Goal: Find specific fact: Find specific fact

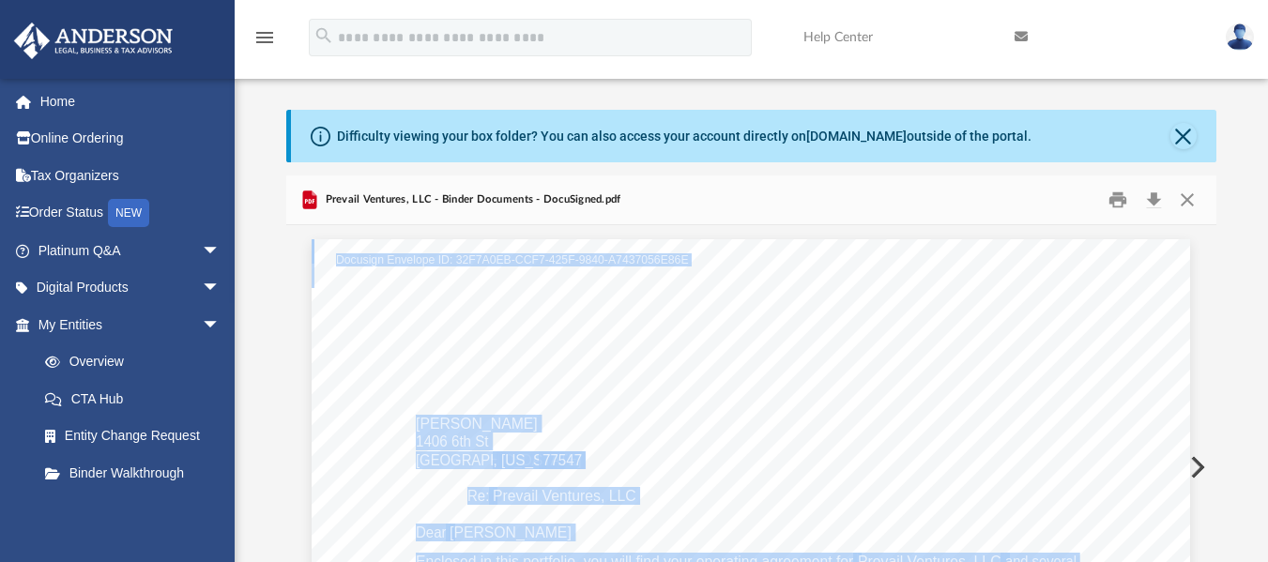
scroll to position [413, 916]
click at [79, 308] on link "My Entities arrow_drop_down" at bounding box center [131, 325] width 236 height 38
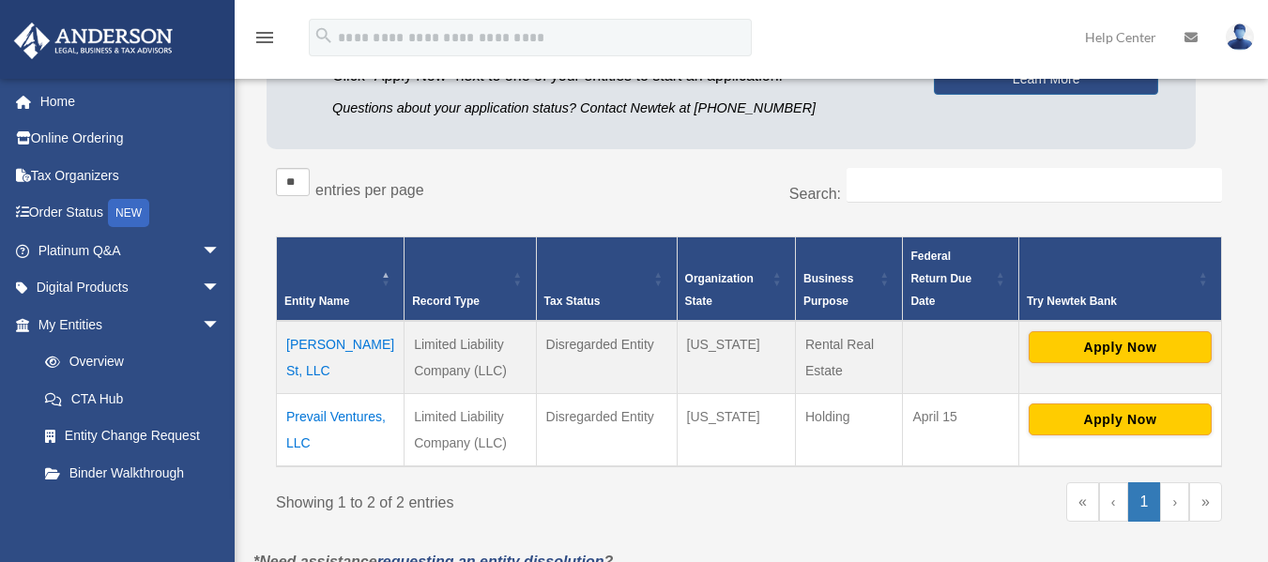
scroll to position [238, 0]
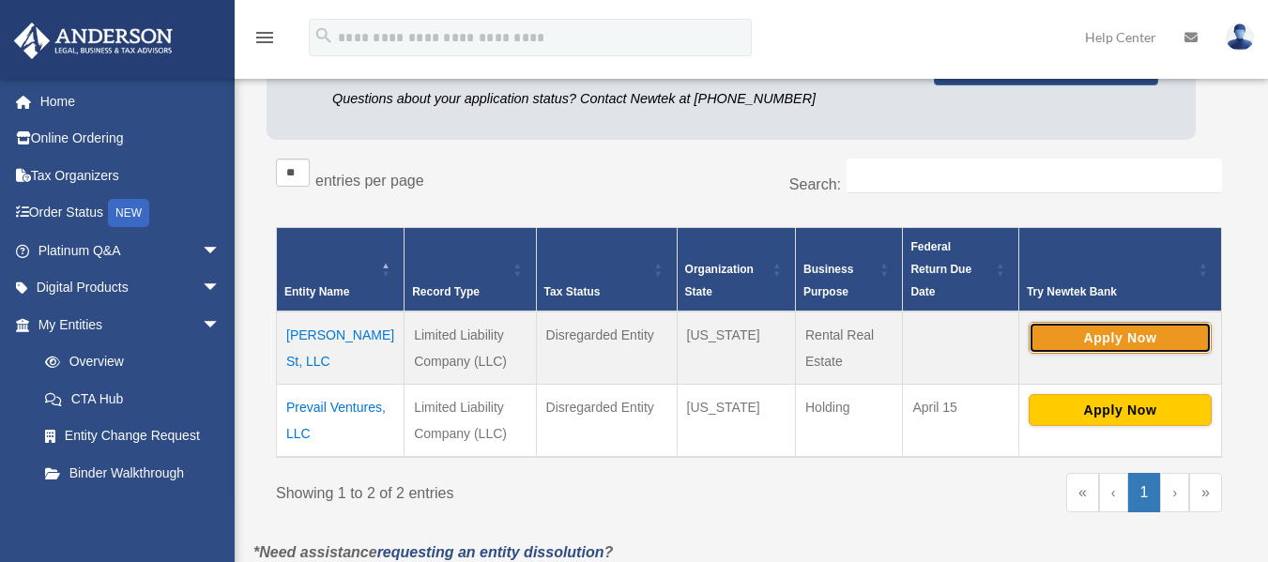
click at [1155, 322] on button "Apply Now" at bounding box center [1120, 338] width 183 height 32
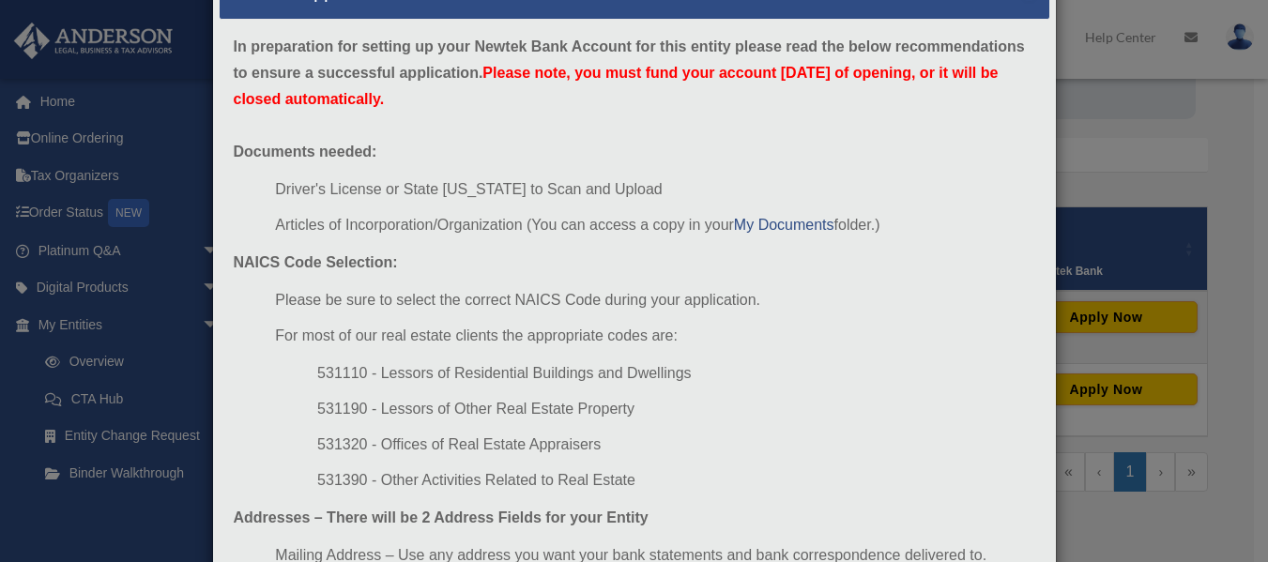
scroll to position [0, 0]
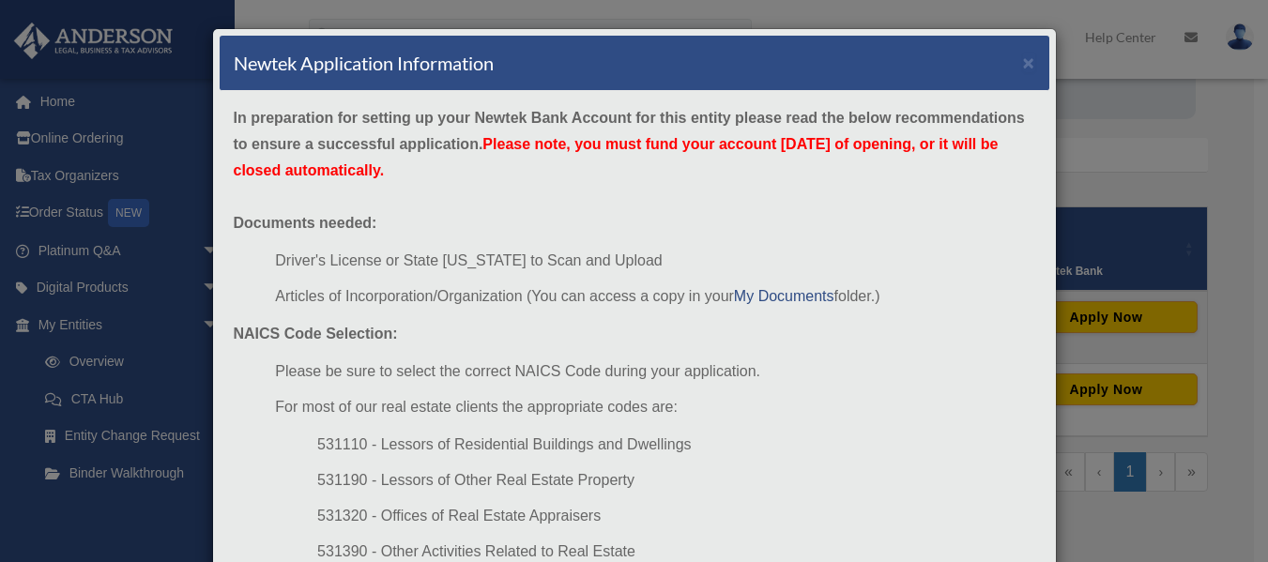
click at [1164, 213] on div "Newtek Application Information × In preparation for setting up your Newtek Bank…" at bounding box center [634, 281] width 1268 height 562
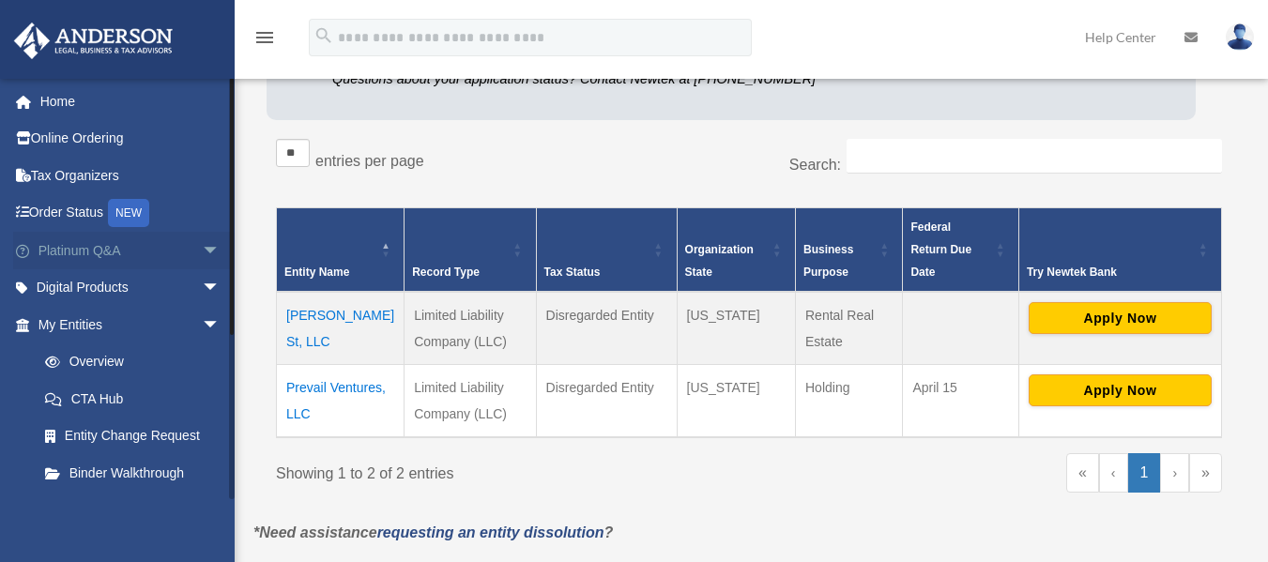
click at [202, 246] on span "arrow_drop_down" at bounding box center [221, 251] width 38 height 38
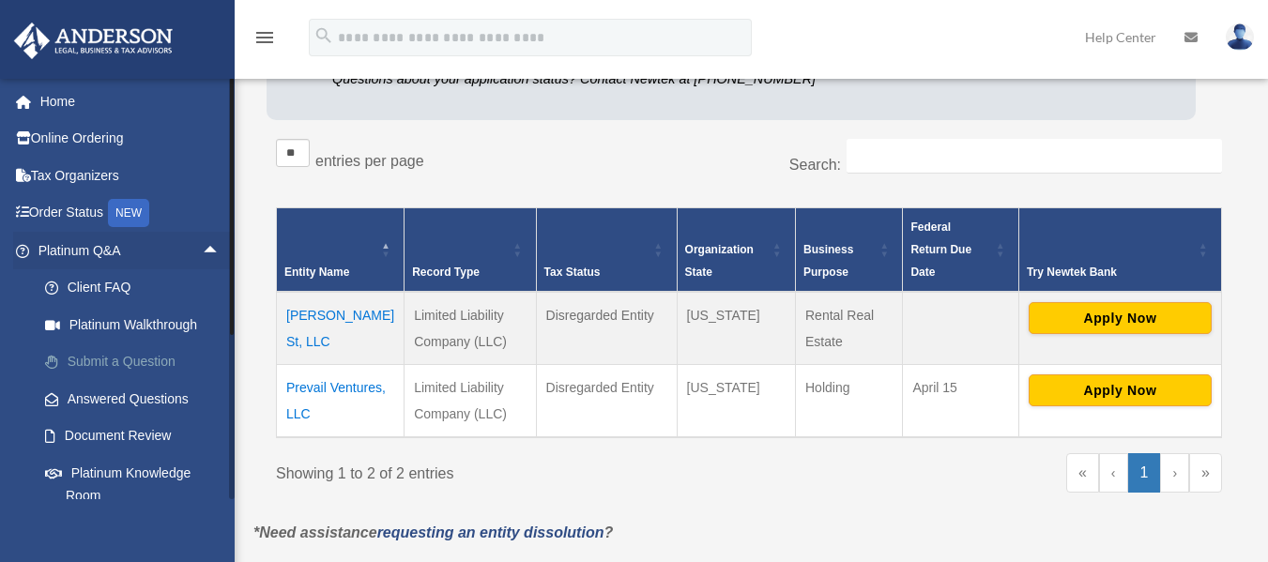
click at [151, 368] on link "Submit a Question" at bounding box center [137, 363] width 223 height 38
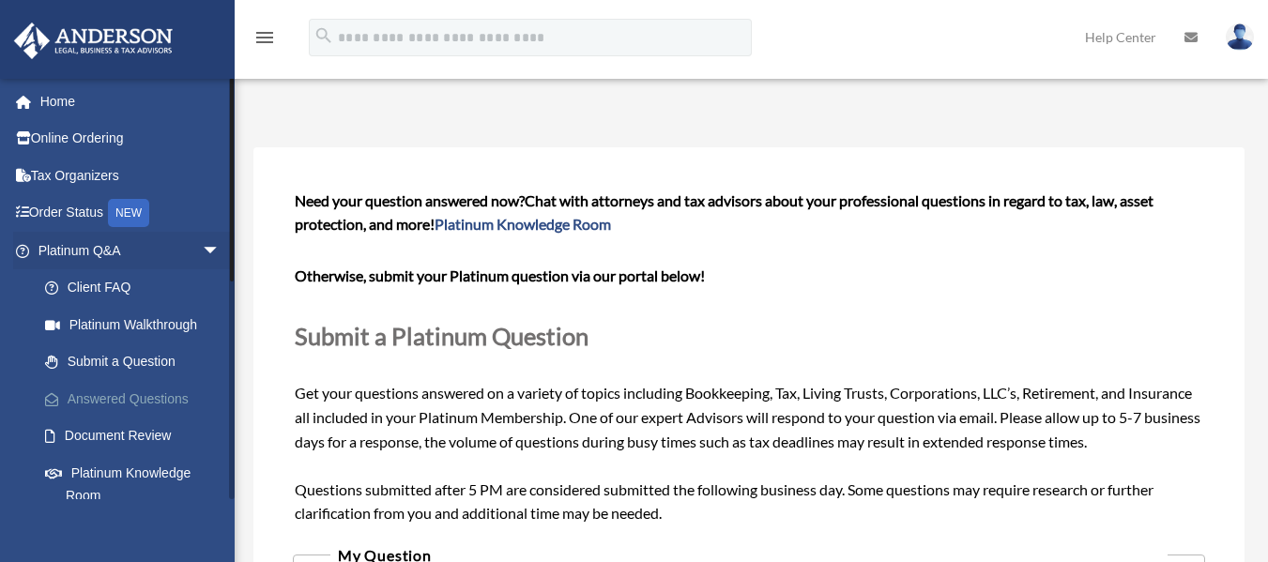
click at [156, 407] on link "Answered Questions" at bounding box center [137, 399] width 223 height 38
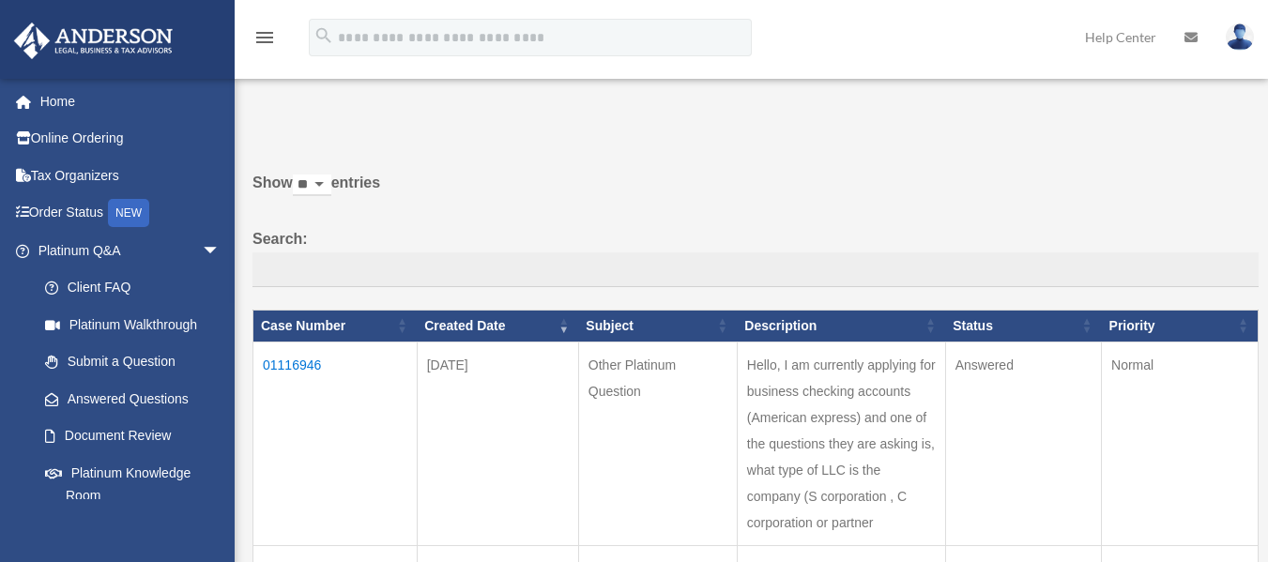
click at [290, 375] on td "01116946" at bounding box center [336, 444] width 164 height 204
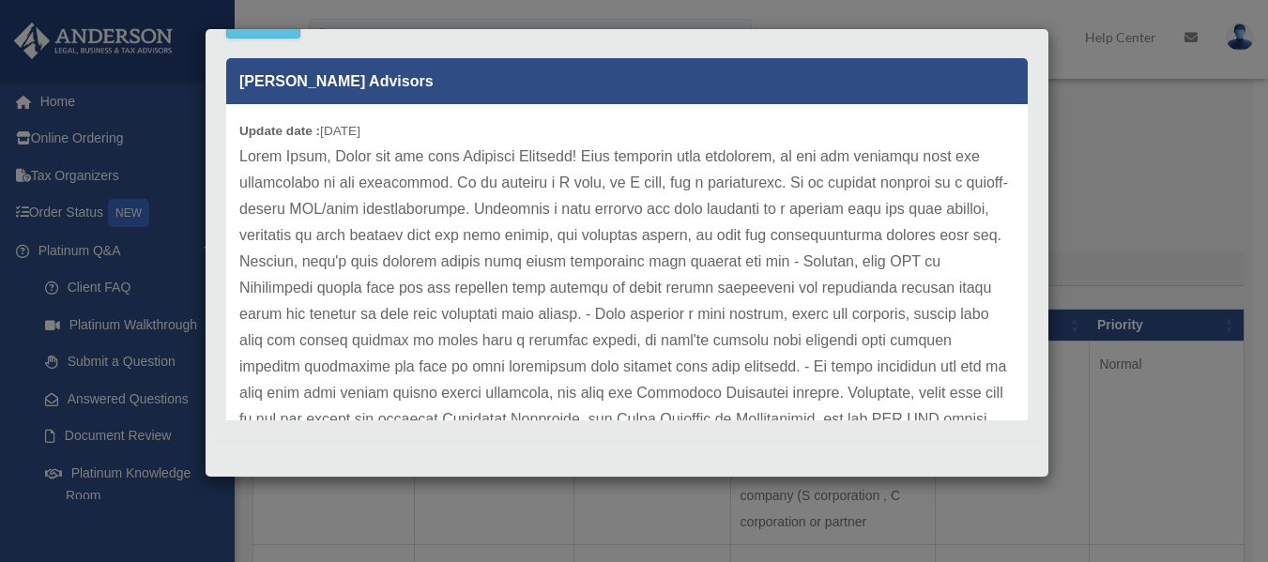
scroll to position [581, 0]
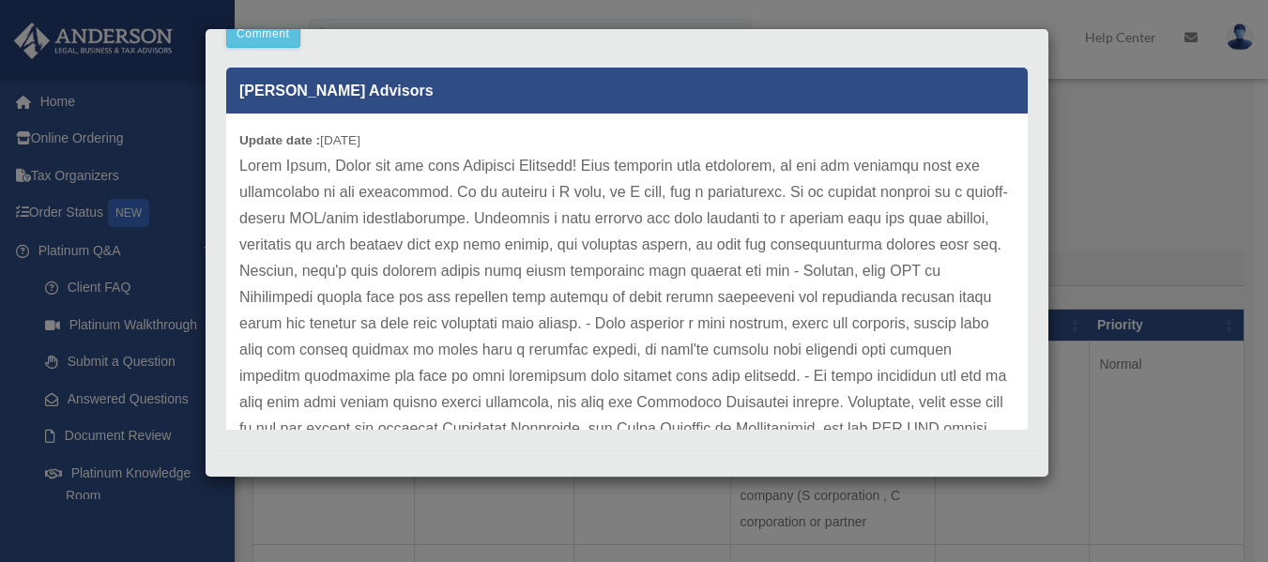
click at [1158, 312] on div "Case Detail × Other Platinum Question Case Number 01116946 Created Date Septemb…" at bounding box center [634, 281] width 1268 height 562
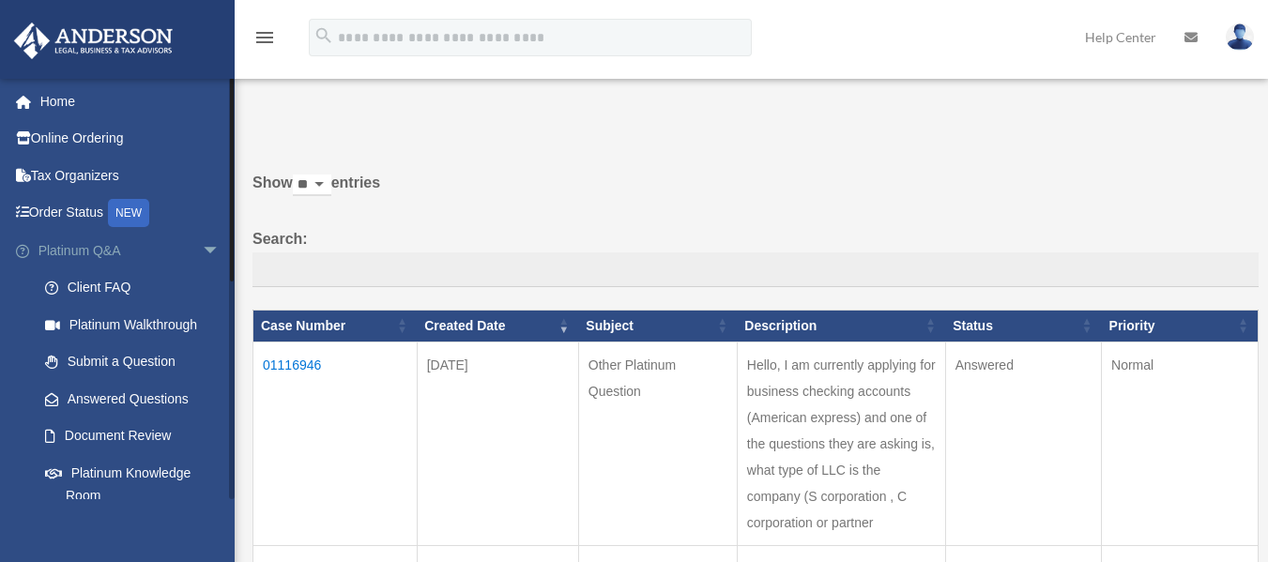
click at [202, 241] on span "arrow_drop_down" at bounding box center [221, 251] width 38 height 38
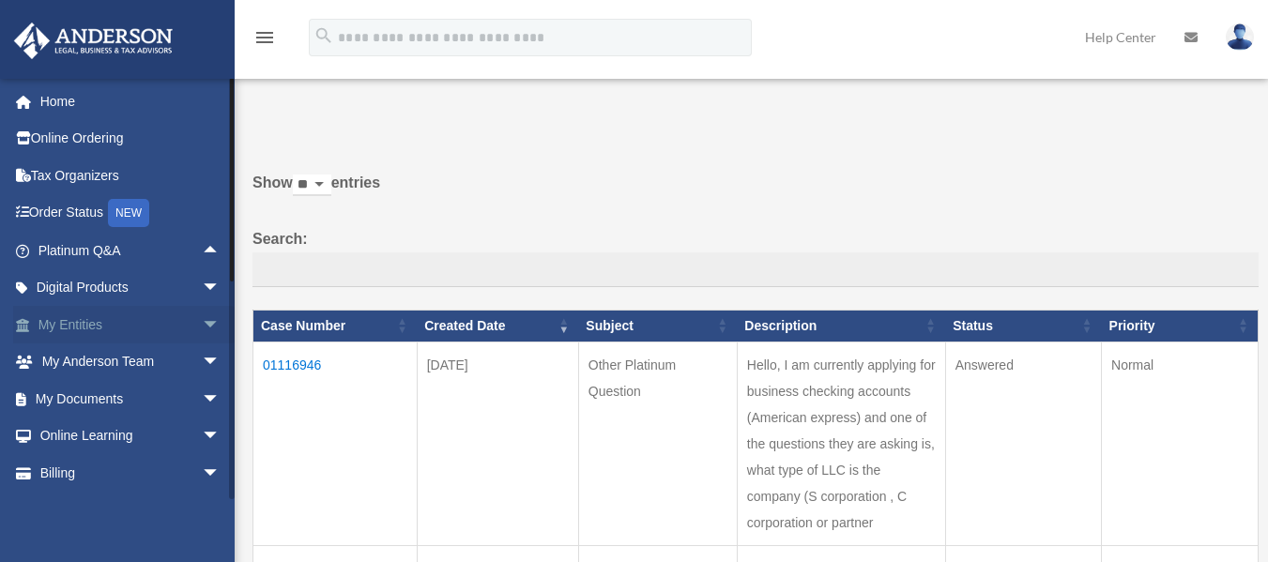
click at [202, 329] on span "arrow_drop_down" at bounding box center [221, 325] width 38 height 38
click at [207, 321] on span "arrow_drop_up" at bounding box center [221, 325] width 38 height 38
click at [110, 334] on link "My Entities arrow_drop_down" at bounding box center [131, 325] width 236 height 38
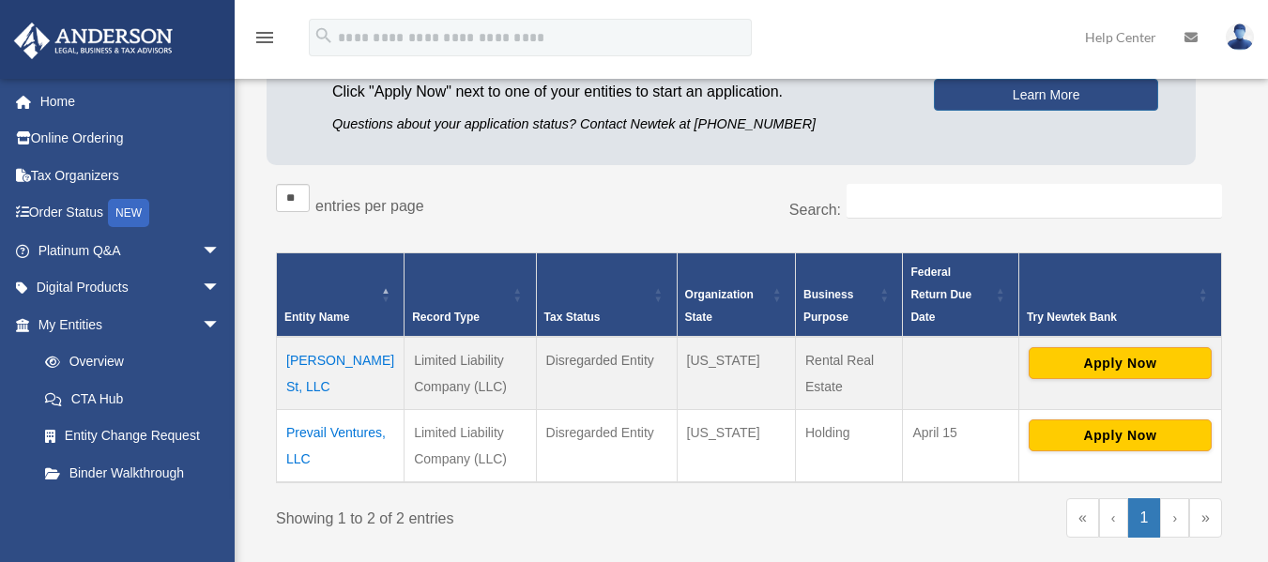
scroll to position [264, 0]
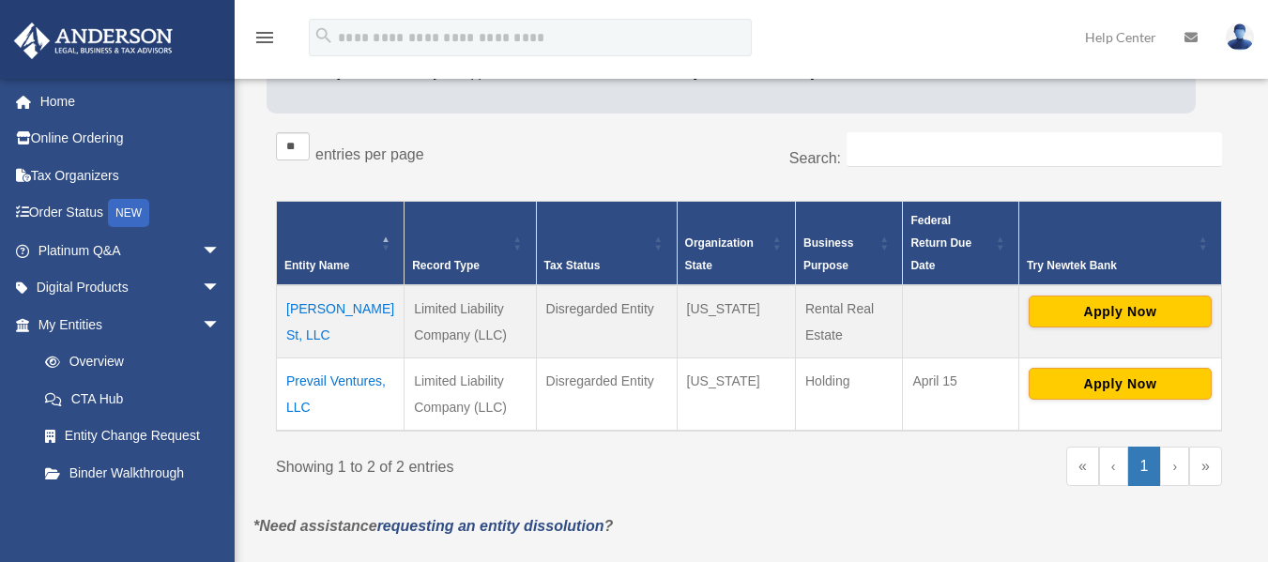
click at [290, 382] on td "Prevail Ventures, LLC" at bounding box center [341, 395] width 128 height 73
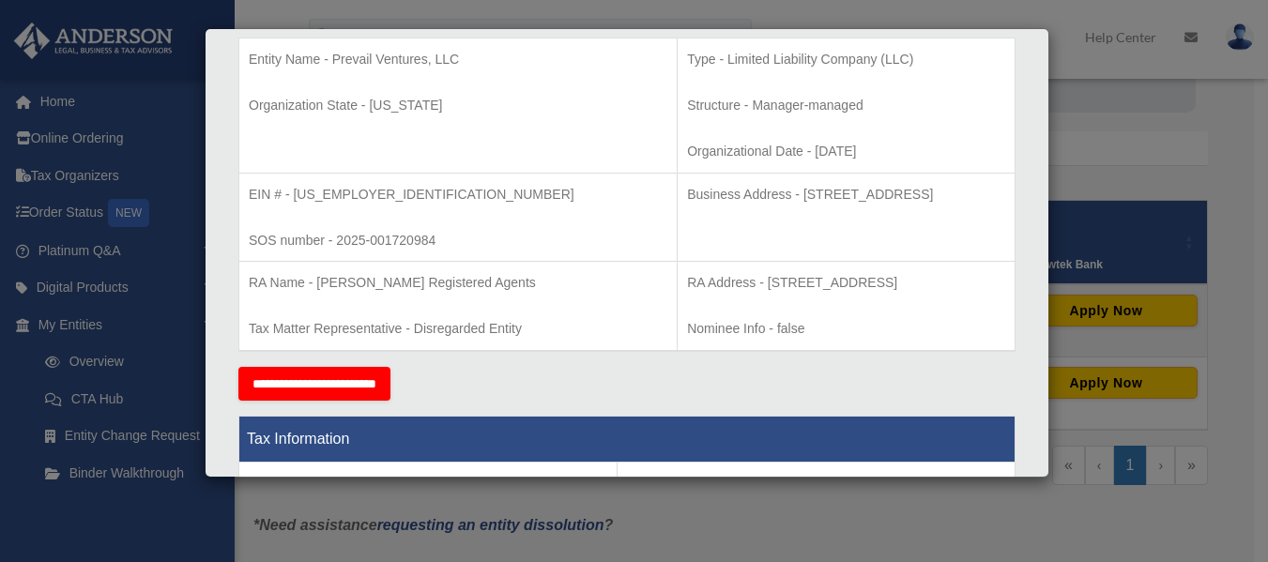
scroll to position [407, 0]
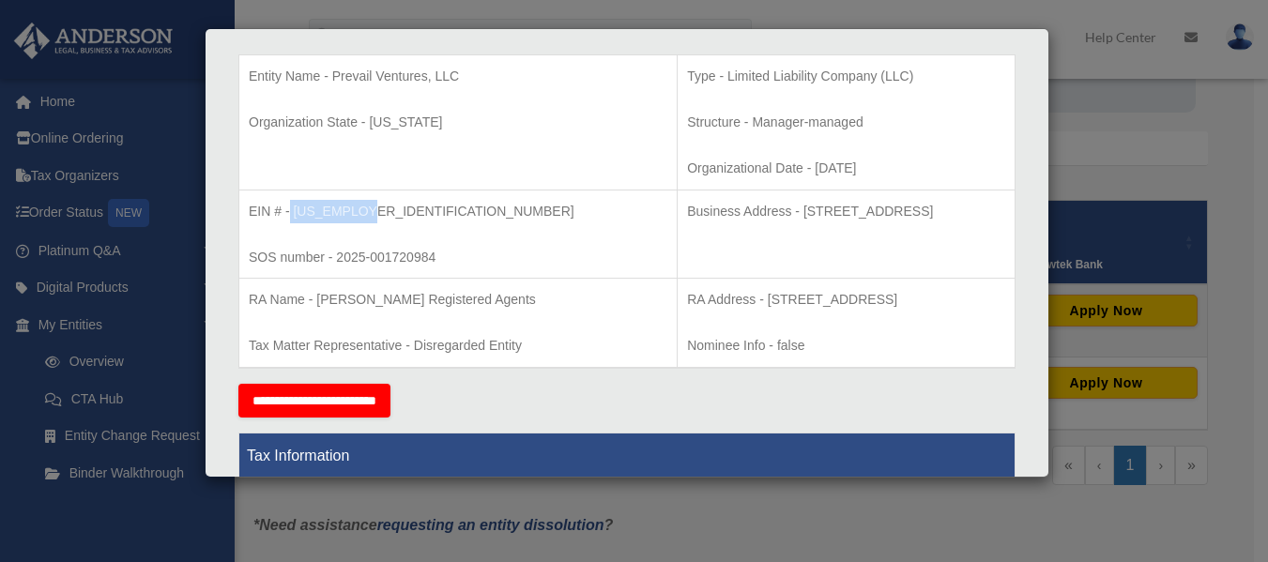
drag, startPoint x: 365, startPoint y: 212, endPoint x: 291, endPoint y: 214, distance: 74.2
click at [291, 214] on p "EIN # - [US_EMPLOYER_IDENTIFICATION_NUMBER]" at bounding box center [458, 211] width 419 height 23
copy p "[US_EMPLOYER_IDENTIFICATION_NUMBER]"
click at [1124, 242] on div "Details × Articles Sent Organizational Date" at bounding box center [634, 281] width 1268 height 562
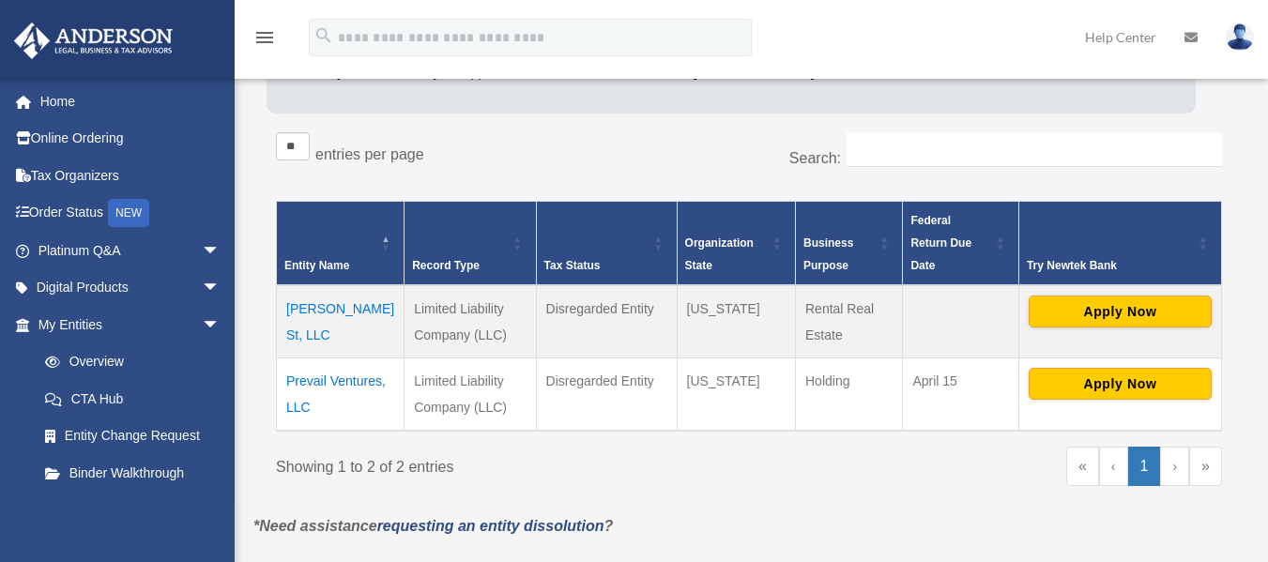
click at [346, 359] on td "Prevail Ventures, LLC" at bounding box center [341, 395] width 128 height 73
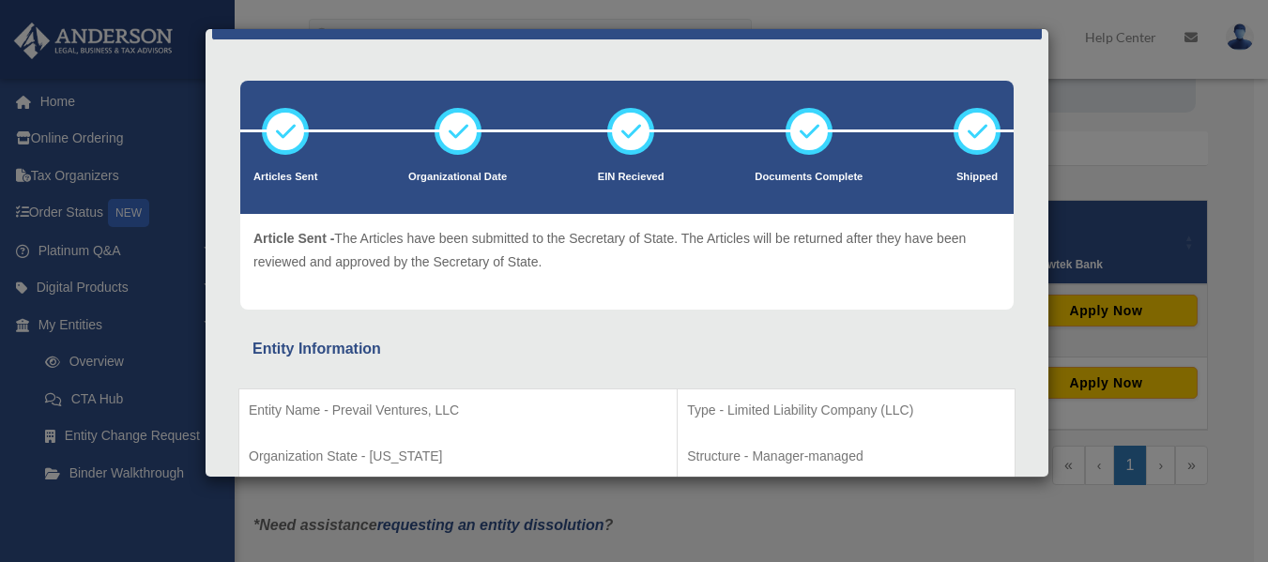
scroll to position [39, 0]
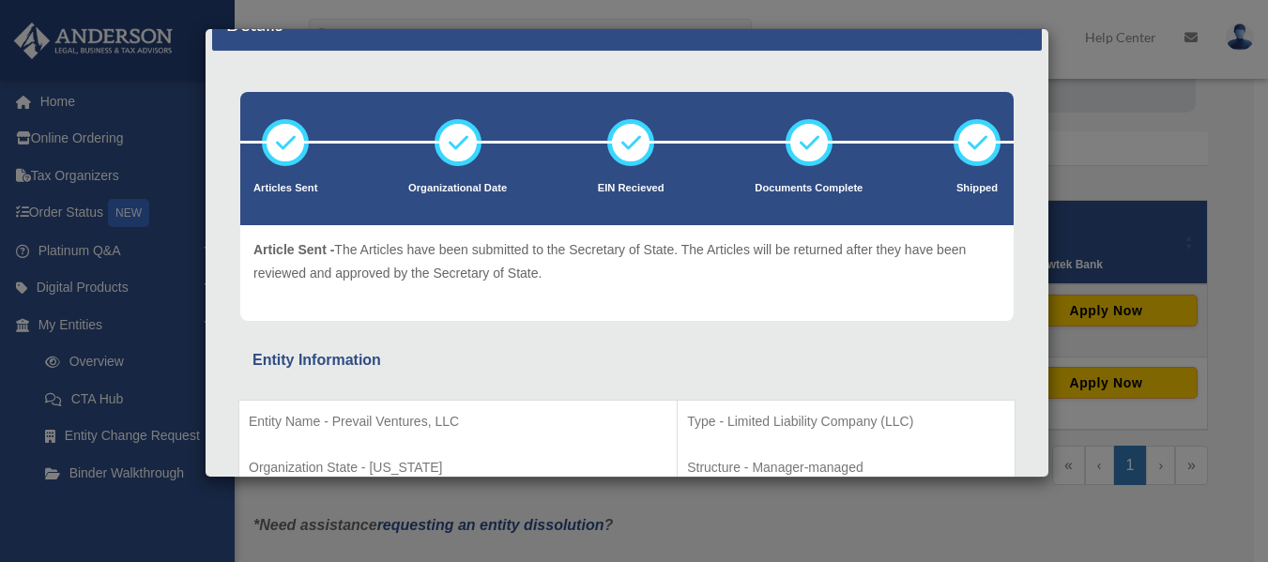
click at [1115, 143] on div "Details × Articles Sent Organizational Date" at bounding box center [634, 281] width 1268 height 562
